Goal: Find specific page/section: Find specific page/section

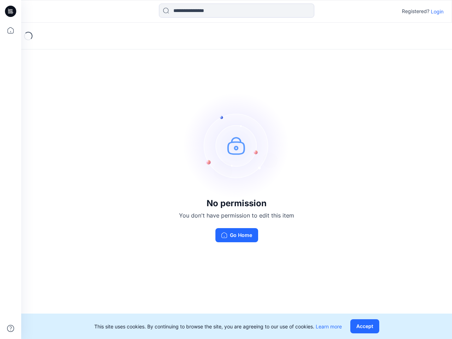
click at [226, 170] on img at bounding box center [237, 146] width 106 height 106
click at [11, 11] on icon at bounding box center [11, 11] width 3 height 0
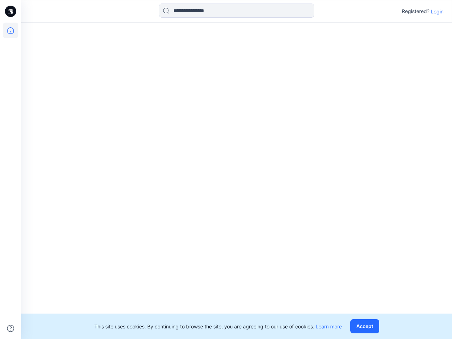
click at [11, 30] on icon at bounding box center [11, 31] width 16 height 16
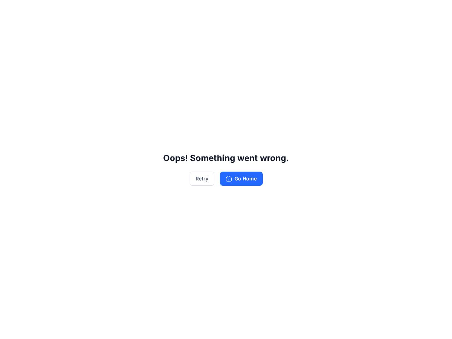
click at [11, 328] on div "Oops! Something went wrong. Retry Go Home" at bounding box center [226, 169] width 452 height 339
click at [237, 11] on div "Oops! Something went wrong. Retry Go Home" at bounding box center [226, 169] width 452 height 339
click at [437, 11] on div "Oops! Something went wrong. Retry Go Home" at bounding box center [226, 169] width 452 height 339
click at [366, 326] on div "Oops! Something went wrong. Retry Go Home" at bounding box center [226, 169] width 452 height 339
